Goal: Ask a question

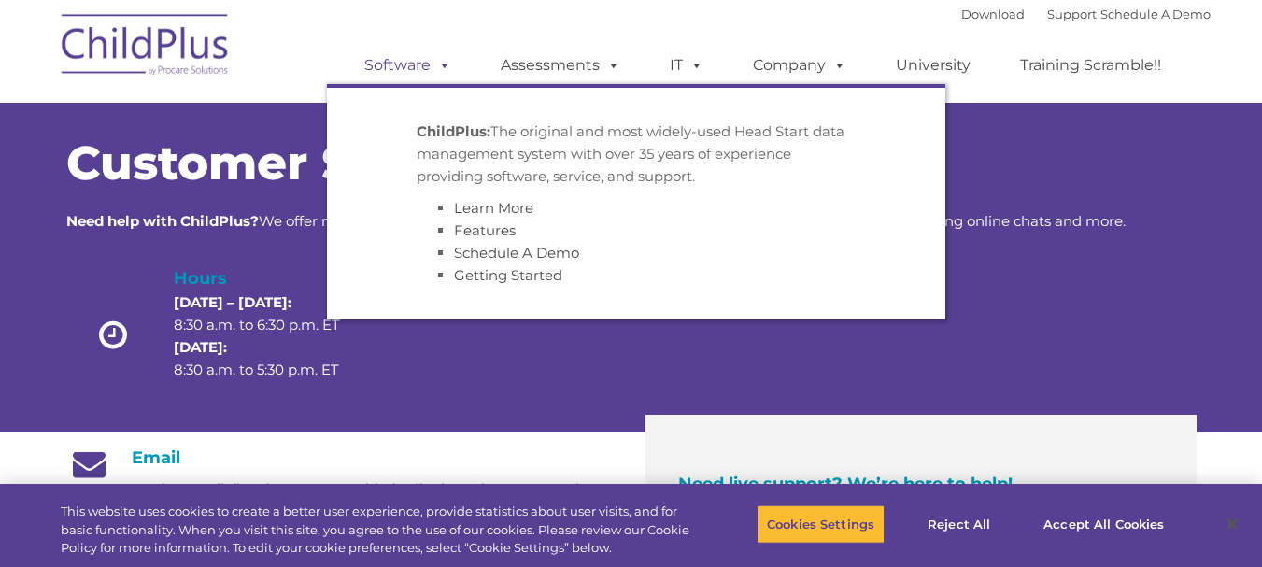
click at [444, 64] on span at bounding box center [441, 65] width 21 height 18
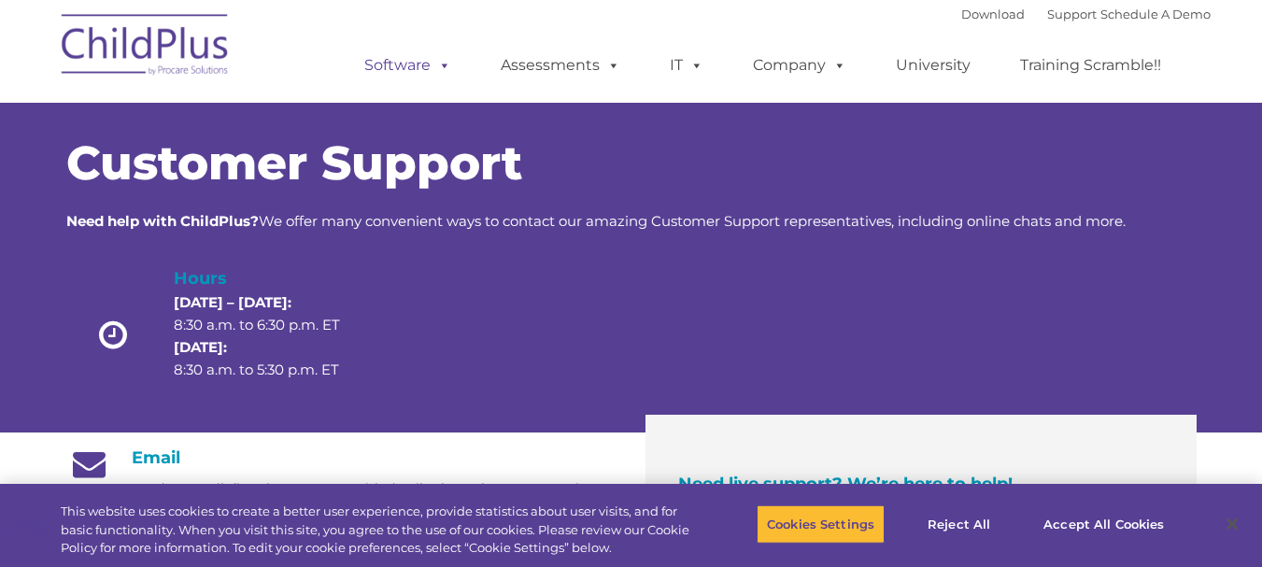
click at [444, 64] on span at bounding box center [441, 65] width 21 height 18
click at [150, 62] on img at bounding box center [145, 47] width 187 height 93
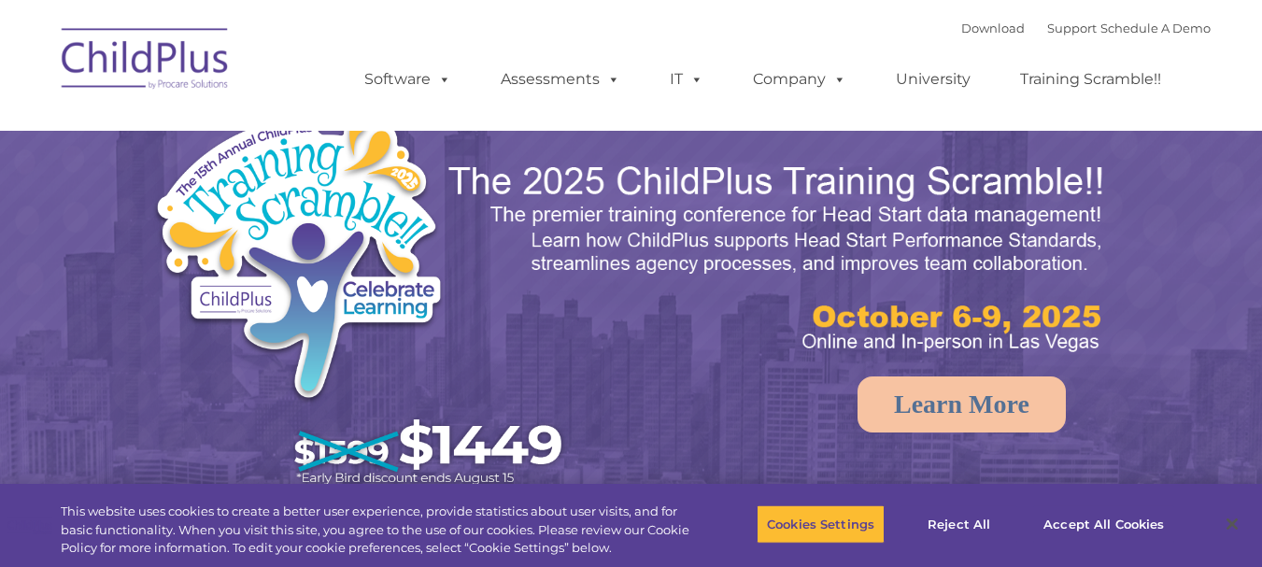
select select "MEDIUM"
